Goal: Task Accomplishment & Management: Use online tool/utility

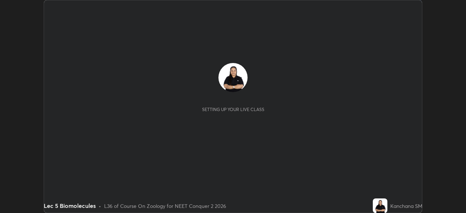
scroll to position [213, 466]
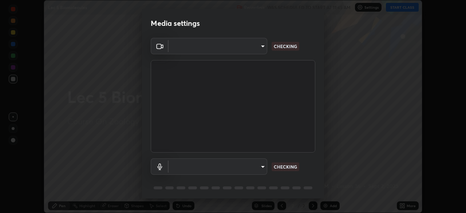
type input "bba66c41345857dcc9a6d4c580dc01eb5c8f13e357e582705132971b55534d29"
type input "ec6ec2dc0f2f3e030c25a31047b233f474420635a2a41b721e21e6901f136957"
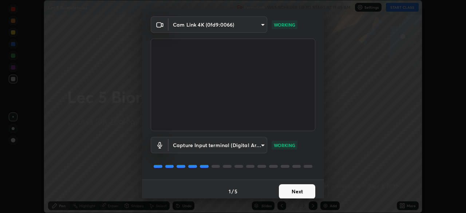
scroll to position [26, 0]
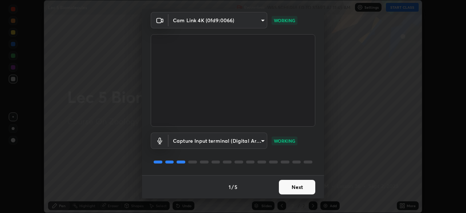
click at [292, 188] on button "Next" at bounding box center [297, 187] width 36 height 15
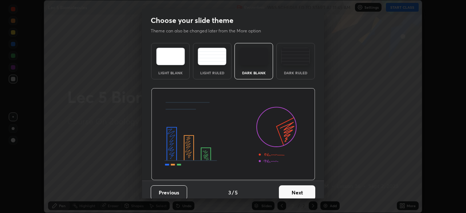
click at [294, 188] on button "Next" at bounding box center [297, 192] width 36 height 15
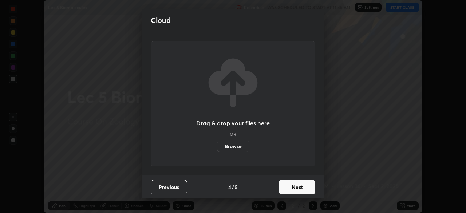
click at [294, 189] on button "Next" at bounding box center [297, 187] width 36 height 15
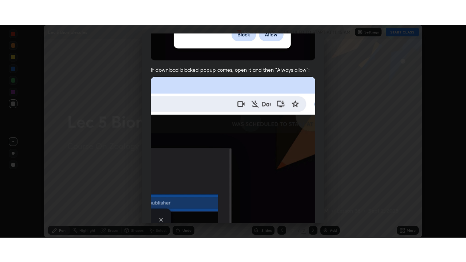
scroll to position [175, 0]
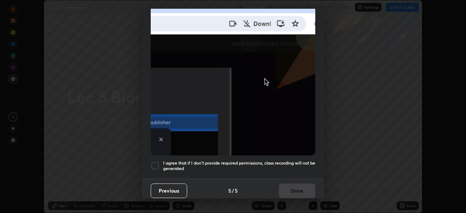
click at [155, 163] on div at bounding box center [155, 165] width 9 height 9
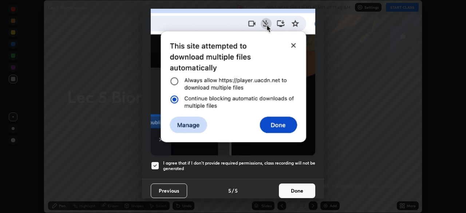
click at [293, 188] on button "Done" at bounding box center [297, 191] width 36 height 15
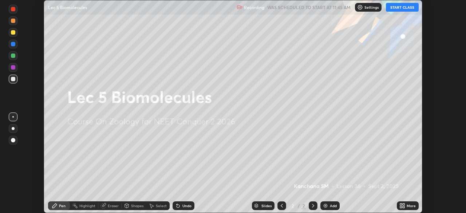
click at [402, 11] on button "START CLASS" at bounding box center [402, 7] width 33 height 9
click at [401, 5] on button "START CLASS" at bounding box center [402, 7] width 33 height 9
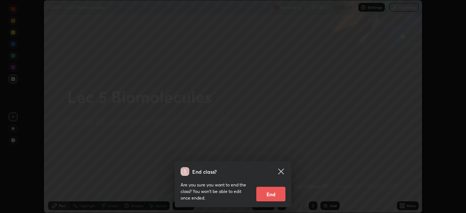
click at [281, 172] on icon at bounding box center [280, 171] width 5 height 5
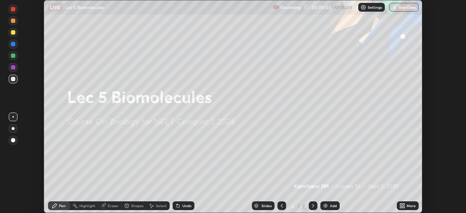
click at [402, 205] on icon at bounding box center [401, 205] width 2 height 2
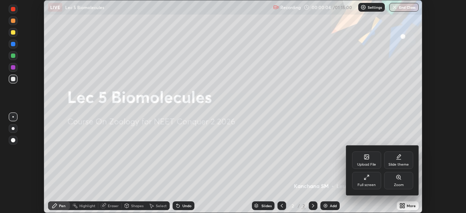
click at [372, 181] on div "Full screen" at bounding box center [366, 180] width 29 height 17
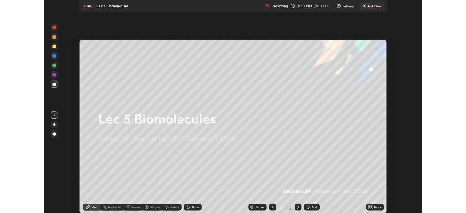
scroll to position [262, 466]
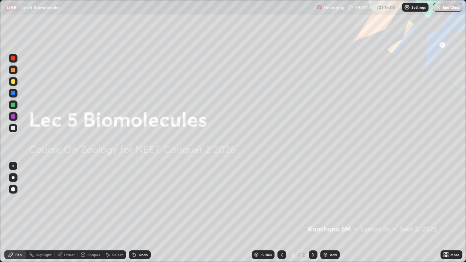
click at [324, 213] on img at bounding box center [326, 255] width 6 height 6
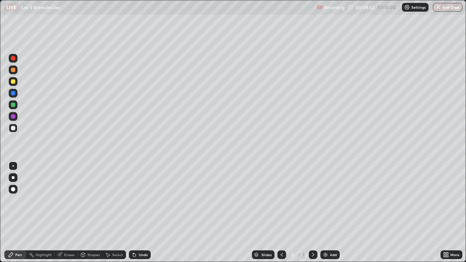
click at [112, 213] on div "Select" at bounding box center [114, 255] width 23 height 9
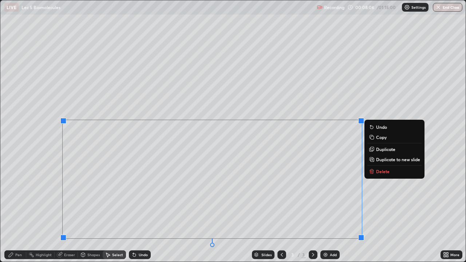
click at [380, 175] on button "Delete" at bounding box center [395, 171] width 54 height 9
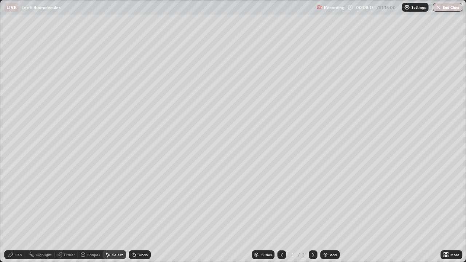
click at [13, 213] on div "Pen" at bounding box center [15, 255] width 22 height 9
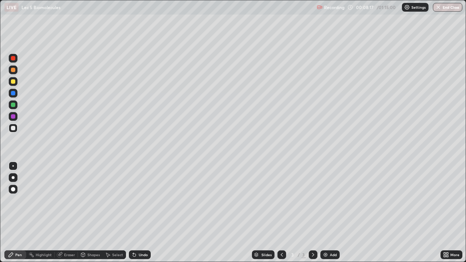
click at [13, 213] on icon at bounding box center [11, 255] width 6 height 6
click at [14, 73] on div at bounding box center [13, 70] width 9 height 9
click at [13, 189] on div at bounding box center [13, 189] width 4 height 4
click at [70, 213] on div "Eraser" at bounding box center [69, 255] width 11 height 4
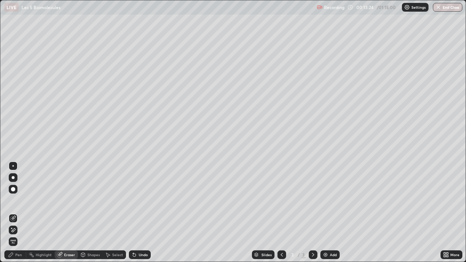
click at [12, 213] on icon at bounding box center [11, 255] width 6 height 6
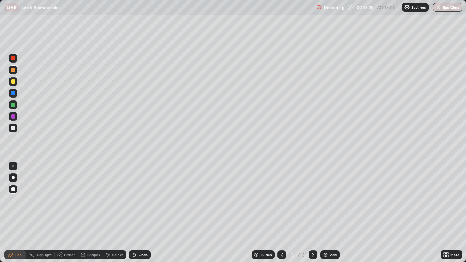
click at [13, 129] on div at bounding box center [13, 128] width 4 height 4
click at [15, 94] on div at bounding box center [13, 93] width 4 height 4
click at [13, 129] on div at bounding box center [13, 128] width 4 height 4
click at [15, 82] on div at bounding box center [13, 81] width 4 height 4
click at [63, 213] on div "Eraser" at bounding box center [66, 255] width 23 height 9
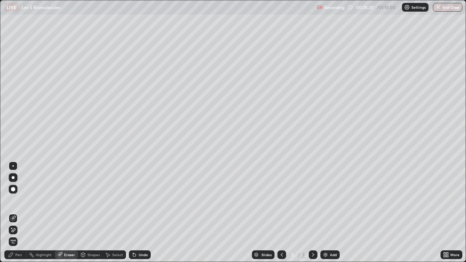
click at [10, 213] on icon at bounding box center [11, 255] width 4 height 4
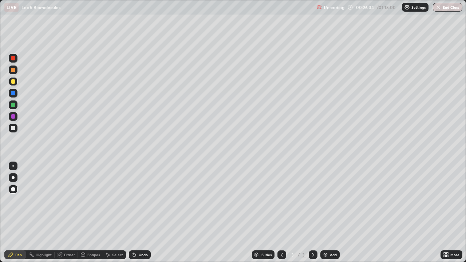
click at [113, 213] on div "Select" at bounding box center [117, 255] width 11 height 4
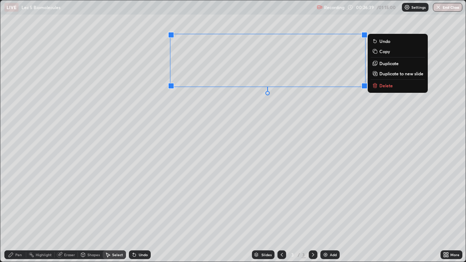
click at [251, 122] on div "0 ° Undo Copy Duplicate Duplicate to new slide Delete" at bounding box center [233, 131] width 466 height 262
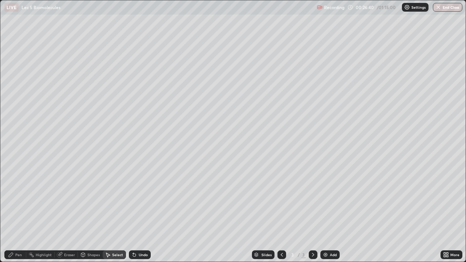
click at [259, 192] on div "0 ° Undo Copy Duplicate Duplicate to new slide Delete" at bounding box center [233, 131] width 466 height 262
click at [14, 213] on div "Pen" at bounding box center [15, 255] width 22 height 9
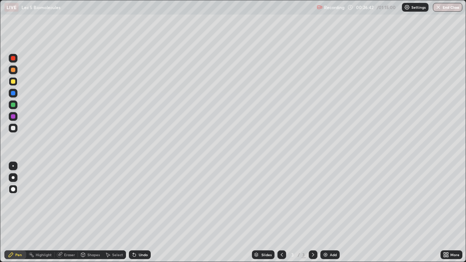
click at [13, 128] on div at bounding box center [13, 128] width 4 height 4
click at [13, 178] on div at bounding box center [13, 177] width 3 height 3
click at [13, 85] on div at bounding box center [13, 81] width 9 height 9
click at [15, 105] on div at bounding box center [13, 105] width 4 height 4
click at [14, 115] on div at bounding box center [13, 116] width 4 height 4
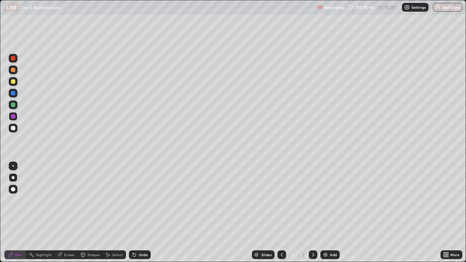
click at [13, 129] on div at bounding box center [13, 128] width 4 height 4
click at [325, 213] on img at bounding box center [326, 255] width 6 height 6
click at [109, 213] on icon at bounding box center [108, 255] width 4 height 4
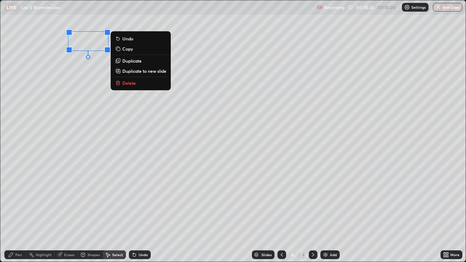
click at [72, 74] on div "0 ° Undo Copy Duplicate Duplicate to new slide Delete" at bounding box center [233, 131] width 466 height 262
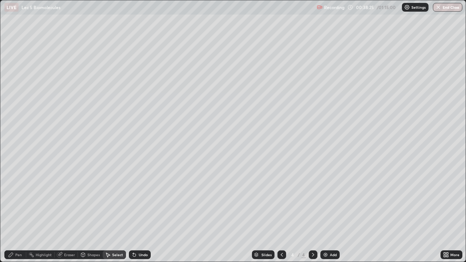
click at [14, 213] on div "Pen" at bounding box center [15, 255] width 22 height 9
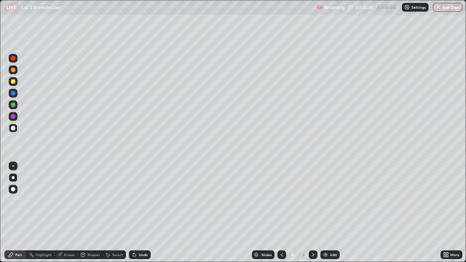
click at [111, 213] on div "Select" at bounding box center [114, 255] width 23 height 9
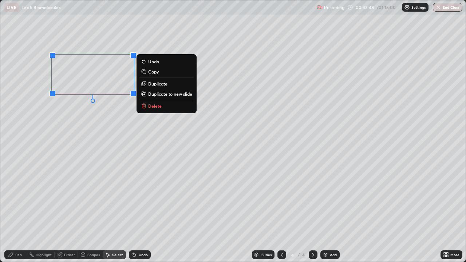
click at [55, 133] on div "0 ° Undo Copy Duplicate Duplicate to new slide Delete" at bounding box center [233, 131] width 466 height 262
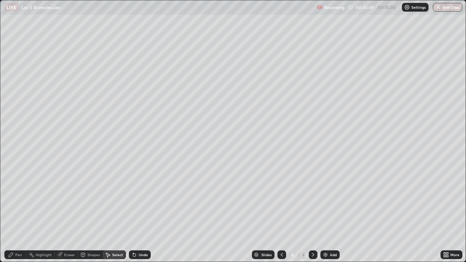
click at [13, 213] on icon at bounding box center [11, 255] width 6 height 6
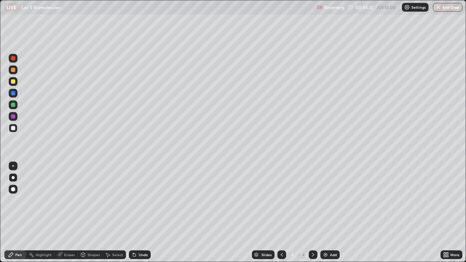
click at [66, 213] on div "Eraser" at bounding box center [69, 255] width 11 height 4
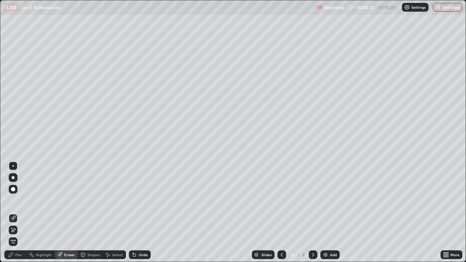
click at [20, 213] on div "Pen" at bounding box center [18, 255] width 7 height 4
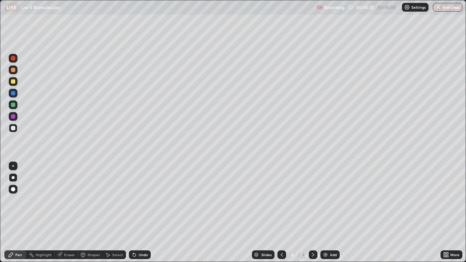
click at [66, 213] on div "Eraser" at bounding box center [69, 255] width 11 height 4
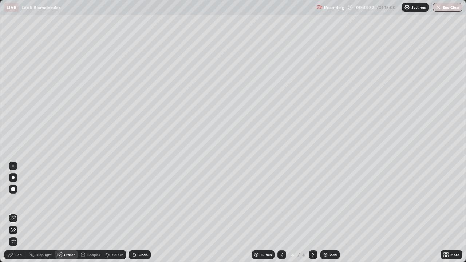
click at [17, 213] on div "Pen" at bounding box center [18, 255] width 7 height 4
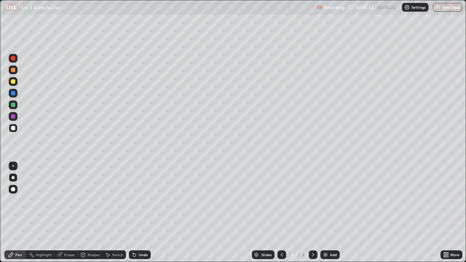
click at [137, 213] on div "Undo" at bounding box center [140, 255] width 22 height 9
click at [133, 213] on icon at bounding box center [134, 255] width 3 height 3
click at [323, 213] on img at bounding box center [326, 255] width 6 height 6
click at [14, 80] on div at bounding box center [13, 81] width 4 height 4
click at [12, 128] on div at bounding box center [13, 128] width 4 height 4
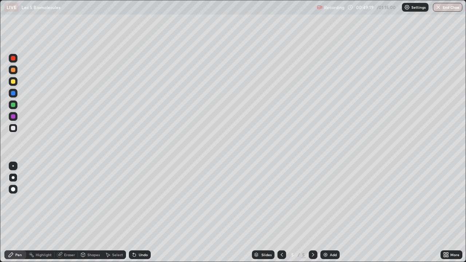
click at [12, 83] on div at bounding box center [13, 81] width 4 height 4
click at [112, 213] on div "Select" at bounding box center [117, 255] width 11 height 4
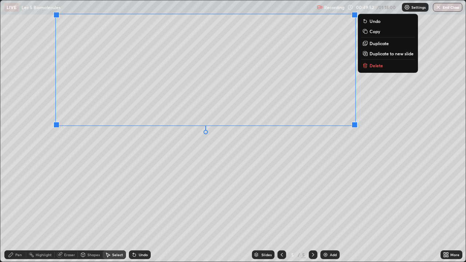
click at [103, 161] on div "0 ° Undo Copy Duplicate Duplicate to new slide Delete" at bounding box center [233, 131] width 466 height 262
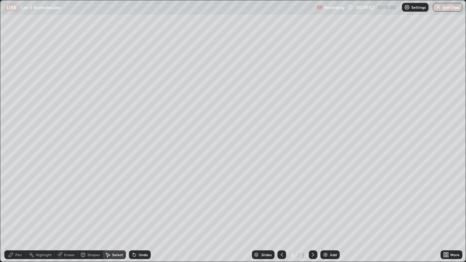
click at [15, 213] on div "Pen" at bounding box center [18, 255] width 7 height 4
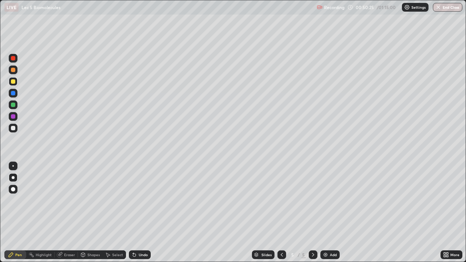
click at [13, 129] on div at bounding box center [13, 128] width 4 height 4
click at [109, 213] on icon at bounding box center [108, 255] width 6 height 6
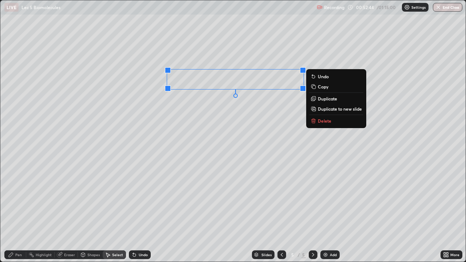
click at [221, 103] on div "0 ° Undo Copy Duplicate Duplicate to new slide Delete" at bounding box center [233, 131] width 466 height 262
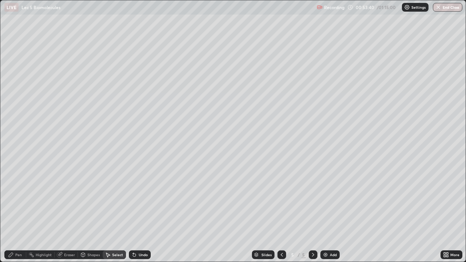
click at [20, 213] on div "Pen" at bounding box center [18, 255] width 7 height 4
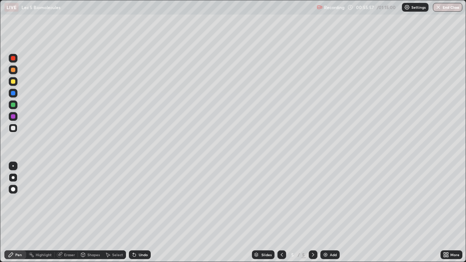
click at [323, 213] on img at bounding box center [326, 255] width 6 height 6
click at [9, 85] on div at bounding box center [13, 81] width 9 height 9
click at [67, 213] on div "Eraser" at bounding box center [69, 255] width 11 height 4
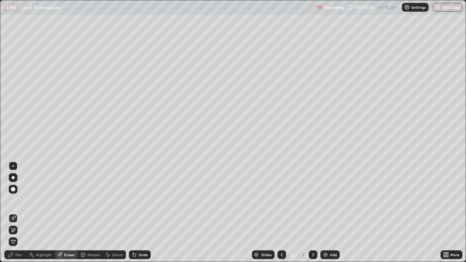
click at [19, 213] on div "Pen" at bounding box center [15, 255] width 22 height 9
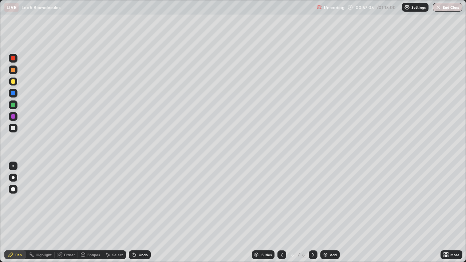
click at [111, 213] on div "Select" at bounding box center [114, 255] width 23 height 9
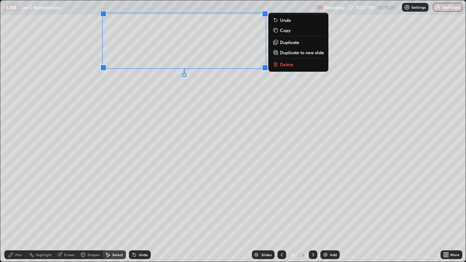
click at [116, 100] on div "0 ° Undo Copy Duplicate Duplicate to new slide Delete" at bounding box center [233, 131] width 466 height 262
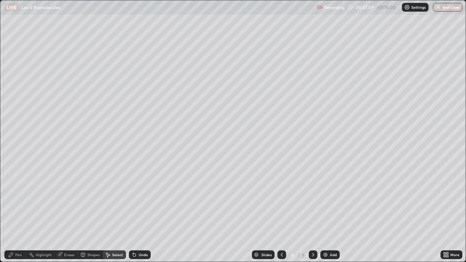
click at [15, 213] on div "Pen" at bounding box center [15, 255] width 22 height 9
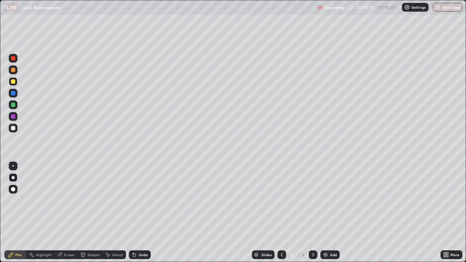
click at [16, 129] on div at bounding box center [13, 128] width 9 height 9
click at [13, 178] on div at bounding box center [13, 177] width 3 height 3
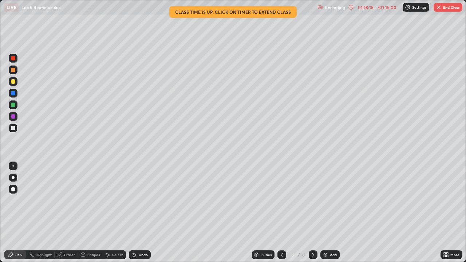
click at [447, 213] on icon at bounding box center [446, 255] width 6 height 6
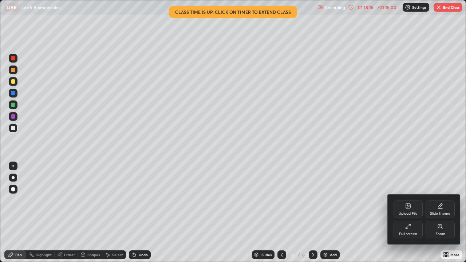
click at [412, 213] on div "Full screen" at bounding box center [408, 229] width 29 height 17
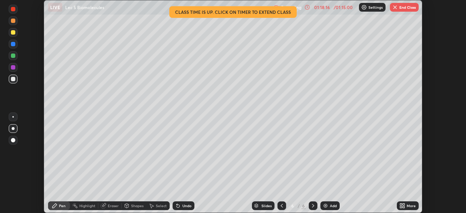
scroll to position [36223, 35970]
click at [403, 9] on button "End Class" at bounding box center [404, 7] width 29 height 9
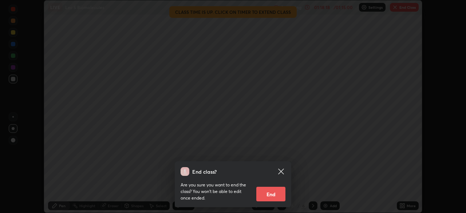
click at [269, 197] on button "End" at bounding box center [271, 194] width 29 height 15
